Goal: Information Seeking & Learning: Learn about a topic

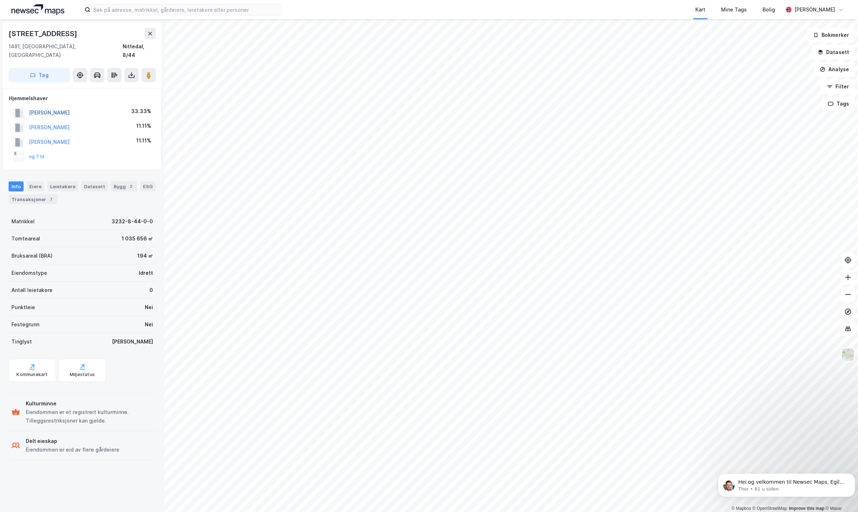
click at [0, 0] on button "[PERSON_NAME]" at bounding box center [0, 0] width 0 height 0
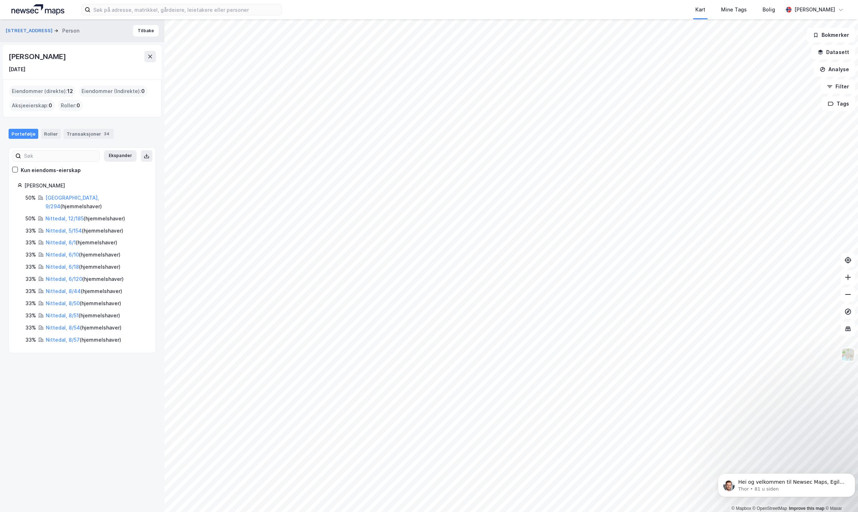
click at [67, 59] on div "[PERSON_NAME]" at bounding box center [38, 56] width 59 height 11
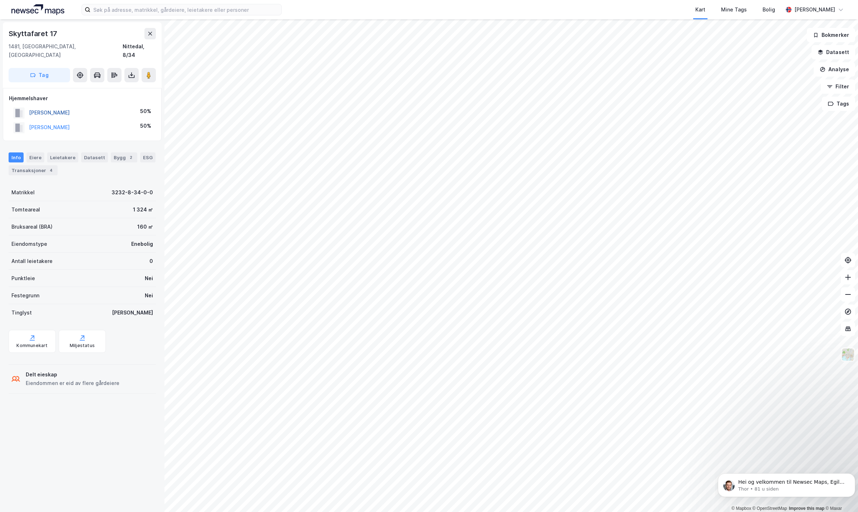
click at [0, 0] on button "[PERSON_NAME]" at bounding box center [0, 0] width 0 height 0
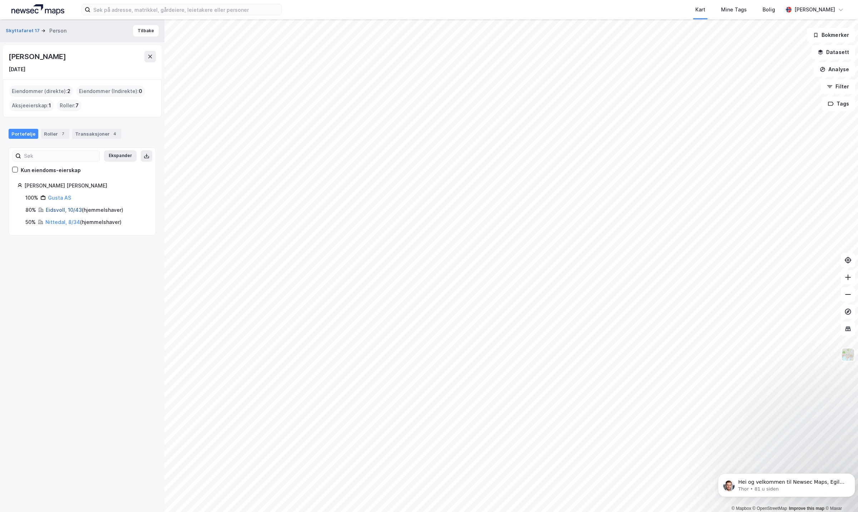
click at [75, 209] on link "Eidsvoll, 10/43" at bounding box center [64, 210] width 36 height 6
click at [56, 196] on link "Gusta AS" at bounding box center [59, 198] width 23 height 6
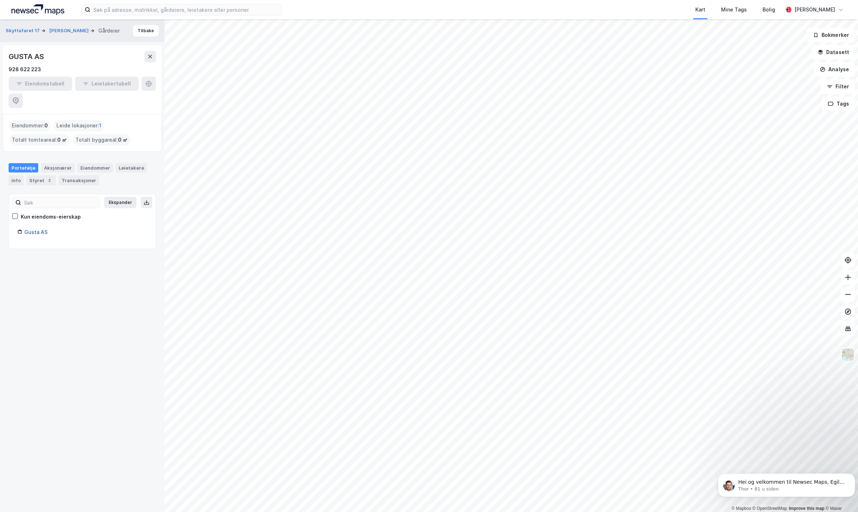
click at [38, 229] on link "Gusta AS" at bounding box center [35, 232] width 23 height 6
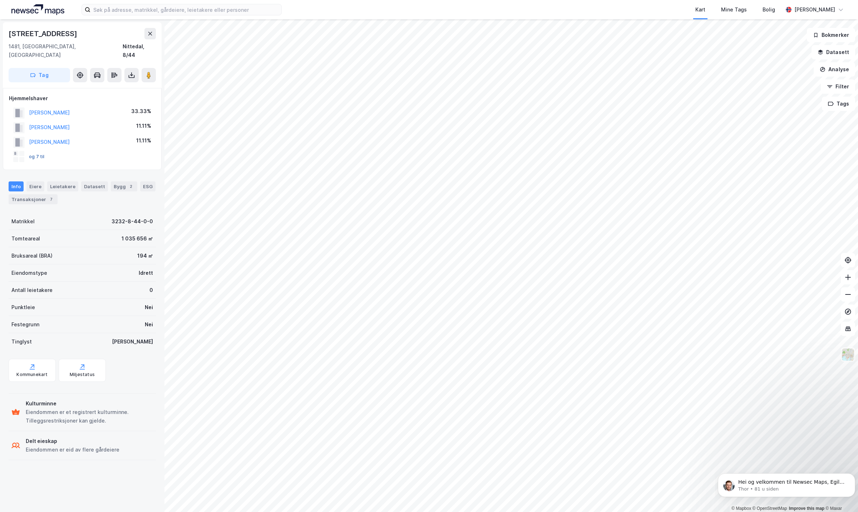
click at [0, 0] on button "og 7 til" at bounding box center [0, 0] width 0 height 0
